Goal: Task Accomplishment & Management: Use online tool/utility

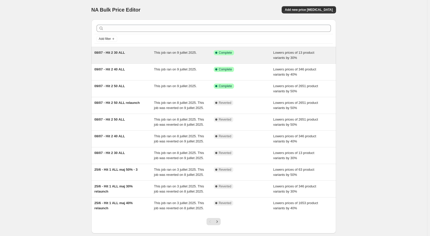
click at [147, 59] on div "08/07 - Hit 2 30 ALL" at bounding box center [124, 55] width 60 height 10
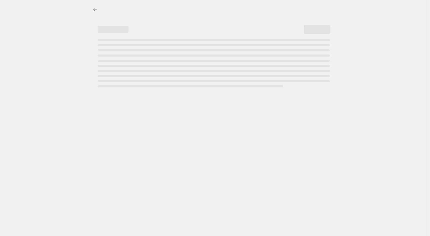
select select "percentage"
select select "collection"
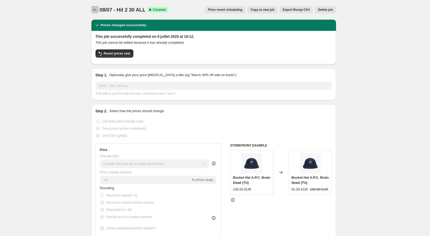
click at [96, 10] on icon "Price change jobs" at bounding box center [94, 9] width 5 height 5
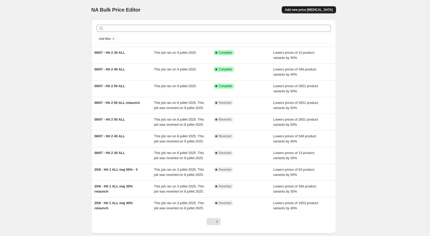
click at [305, 11] on span "Add new price [MEDICAL_DATA]" at bounding box center [309, 10] width 48 height 4
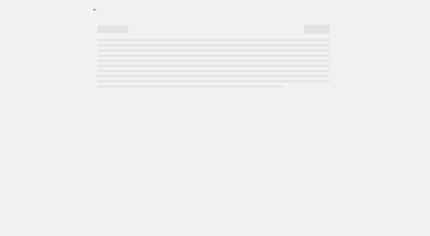
select select "percentage"
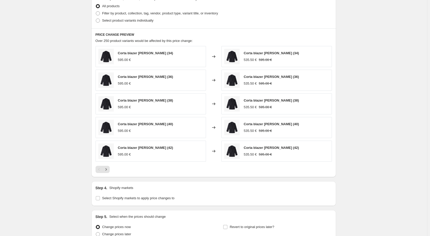
scroll to position [307, 0]
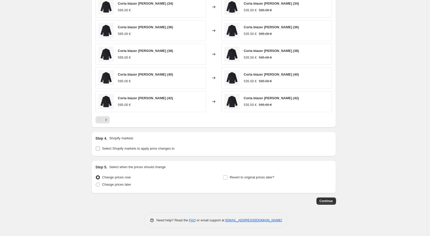
click at [154, 149] on span "Select Shopify markets to apply price changes to" at bounding box center [138, 149] width 72 height 4
click at [100, 149] on input "Select Shopify markets to apply price changes to" at bounding box center [98, 149] width 4 height 4
checkbox input "true"
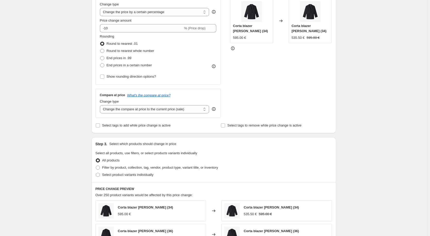
scroll to position [101, 0]
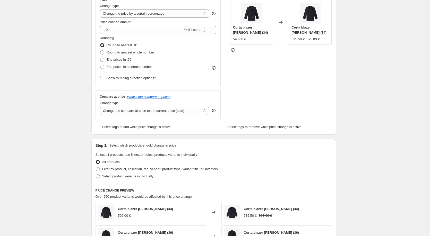
click at [143, 169] on span "Filter by product, collection, tag, vendor, product type, variant title, or inv…" at bounding box center [160, 169] width 116 height 4
click at [96, 168] on input "Filter by product, collection, tag, vendor, product type, variant title, or inv…" at bounding box center [96, 167] width 0 height 0
radio input "true"
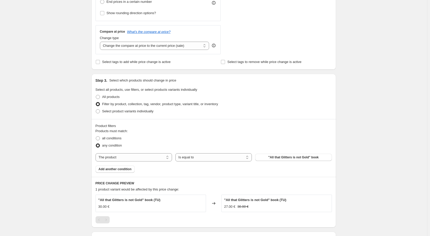
scroll to position [179, 0]
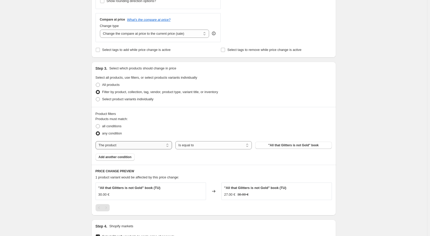
click at [139, 145] on select "The product The product's collection The product's tag The product's vendor The…" at bounding box center [134, 145] width 76 height 8
click at [97, 141] on select "The product The product's collection The product's tag The product's vendor The…" at bounding box center [134, 145] width 76 height 8
click at [239, 147] on select "Is equal to Is not equal to" at bounding box center [213, 145] width 76 height 8
click at [366, 133] on div "Create new price [MEDICAL_DATA]. This page is ready Create new price [MEDICAL_D…" at bounding box center [213, 111] width 427 height 581
